Goal: Task Accomplishment & Management: Manage account settings

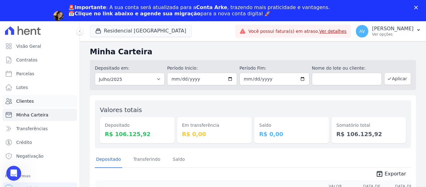
click at [38, 101] on link "Clientes" at bounding box center [39, 101] width 75 height 12
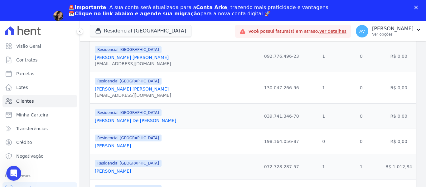
scroll to position [281, 0]
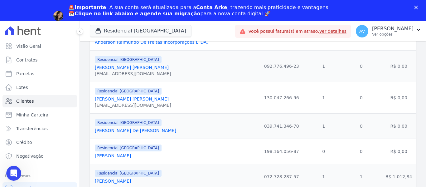
click at [124, 66] on link "[PERSON_NAME] [PERSON_NAME]" at bounding box center [132, 67] width 74 height 5
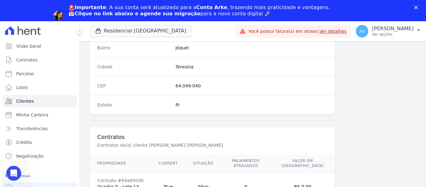
scroll to position [397, 0]
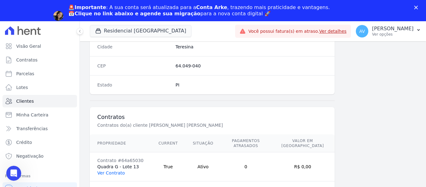
click at [106, 170] on link "Ver Contrato" at bounding box center [110, 172] width 27 height 5
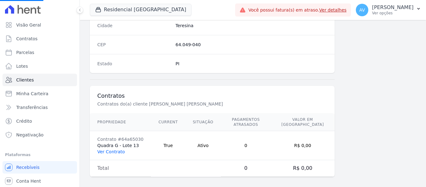
click at [110, 149] on link "Ver Contrato" at bounding box center [110, 151] width 27 height 5
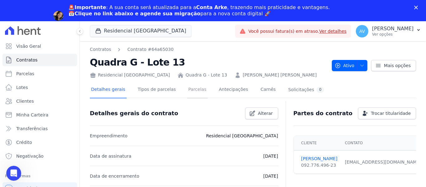
click at [187, 92] on link "Parcelas" at bounding box center [197, 90] width 21 height 17
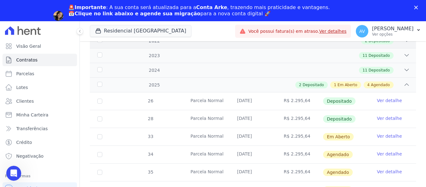
scroll to position [146, 0]
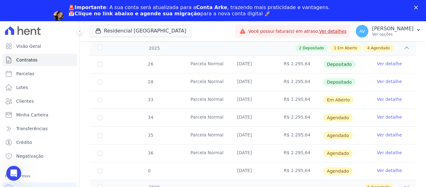
click at [380, 114] on link "Ver detalhe" at bounding box center [389, 117] width 25 height 6
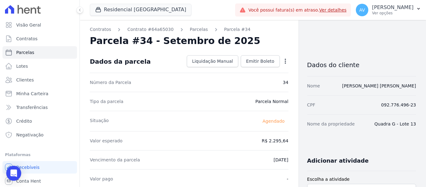
click at [377, 91] on div "Nome [PERSON_NAME] [PERSON_NAME]" at bounding box center [361, 85] width 109 height 19
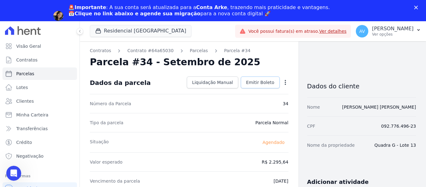
click at [264, 84] on span "Emitir Boleto" at bounding box center [260, 82] width 28 height 6
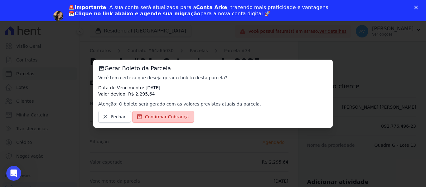
click at [157, 117] on span "Confirmar Cobrança" at bounding box center [167, 116] width 44 height 6
click at [164, 117] on span "Confirmar Cobrança" at bounding box center [167, 116] width 44 height 6
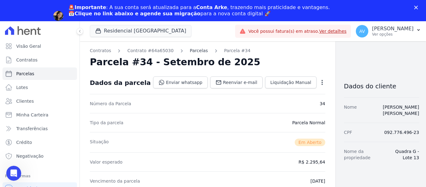
click at [190, 51] on link "Parcelas" at bounding box center [199, 50] width 18 height 7
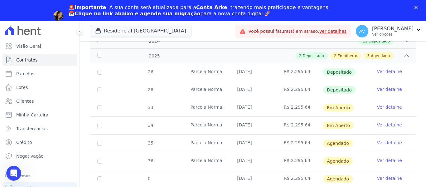
scroll to position [146, 0]
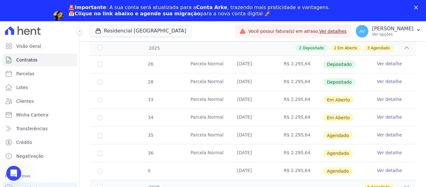
click at [382, 132] on link "Ver detalhe" at bounding box center [389, 135] width 25 height 6
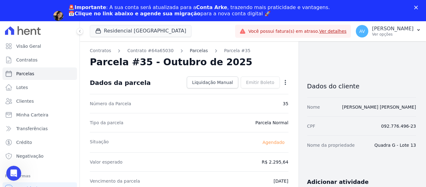
click at [190, 50] on link "Parcelas" at bounding box center [199, 50] width 18 height 7
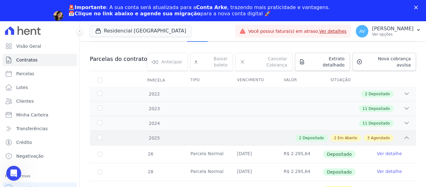
scroll to position [62, 0]
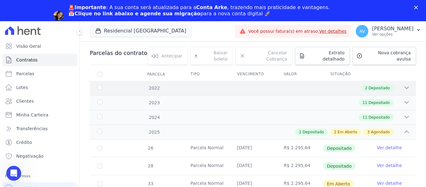
click at [404, 84] on icon at bounding box center [406, 87] width 6 height 6
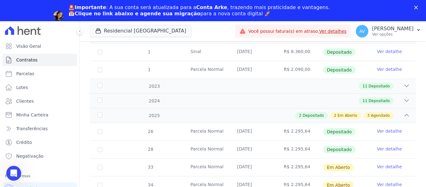
scroll to position [125, 0]
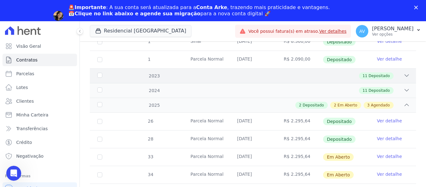
click at [403, 72] on icon at bounding box center [406, 75] width 6 height 6
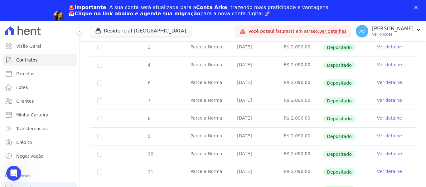
scroll to position [218, 0]
